Goal: Find specific page/section: Find specific page/section

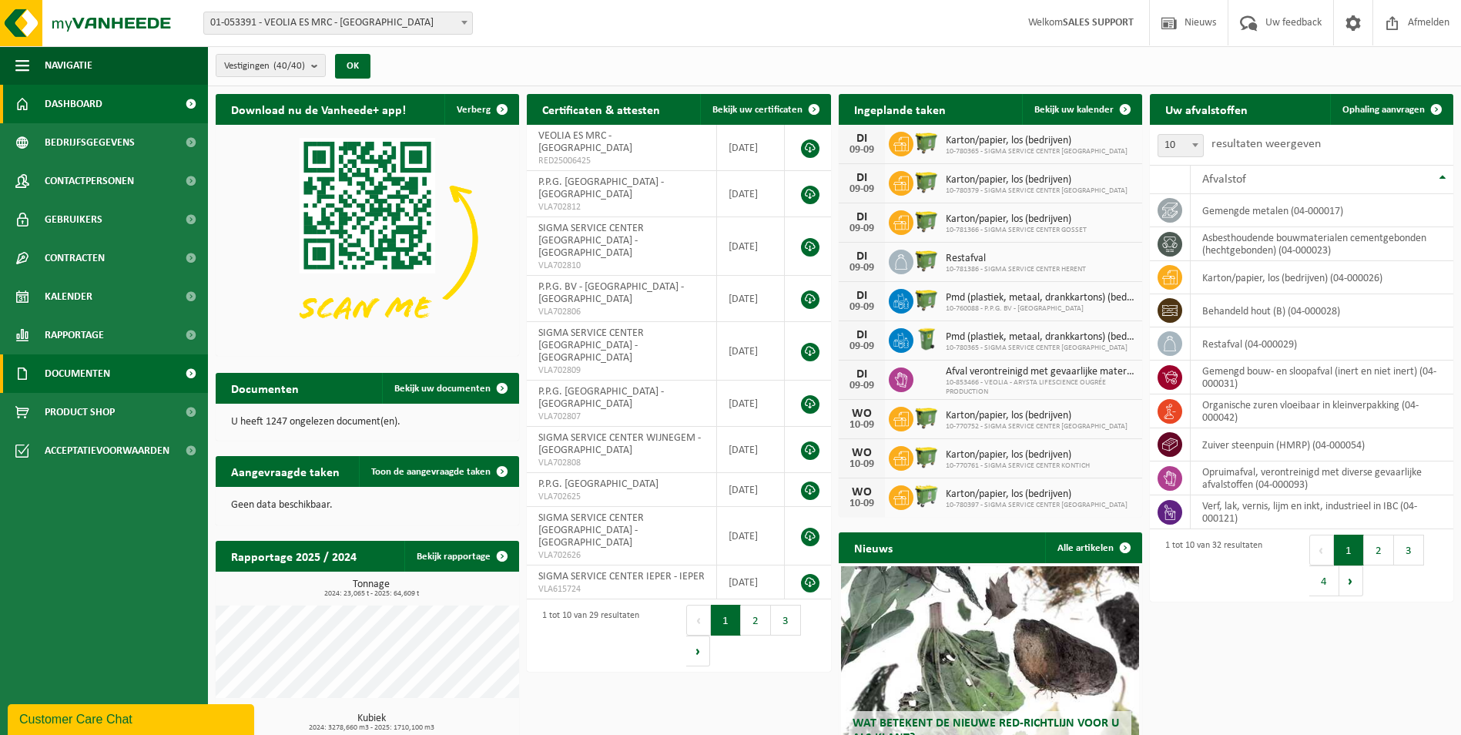
click at [67, 369] on span "Documenten" at bounding box center [77, 373] width 65 height 39
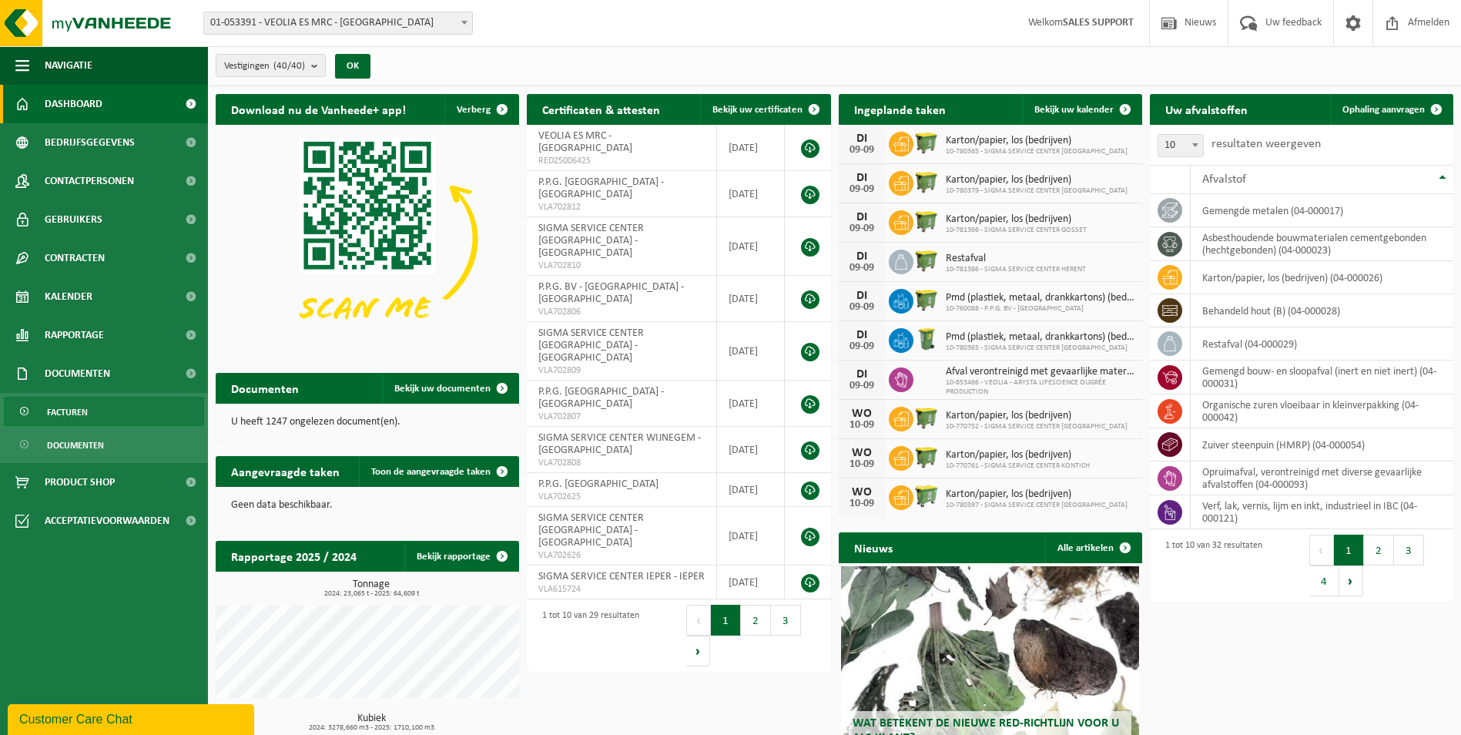
click at [65, 404] on span "Facturen" at bounding box center [67, 411] width 41 height 29
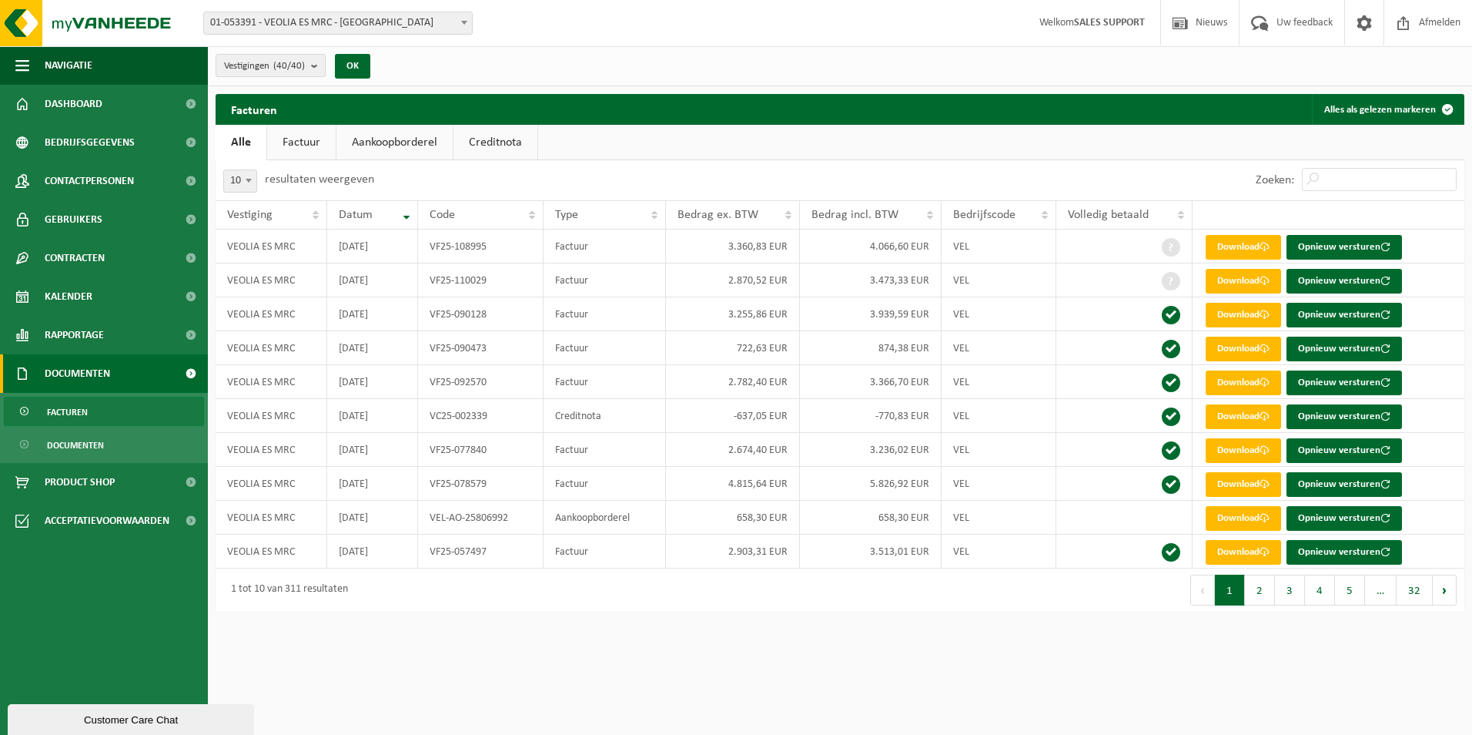
drag, startPoint x: 1043, startPoint y: 299, endPoint x: 830, endPoint y: 668, distance: 425.7
click at [830, 668] on html "Vestiging: 01-053391 - VEOLIA ES MRC - [GEOGRAPHIC_DATA] 10-765887 - CONTAINERP…" at bounding box center [736, 367] width 1472 height 735
